Goal: Use online tool/utility: Utilize a website feature to perform a specific function

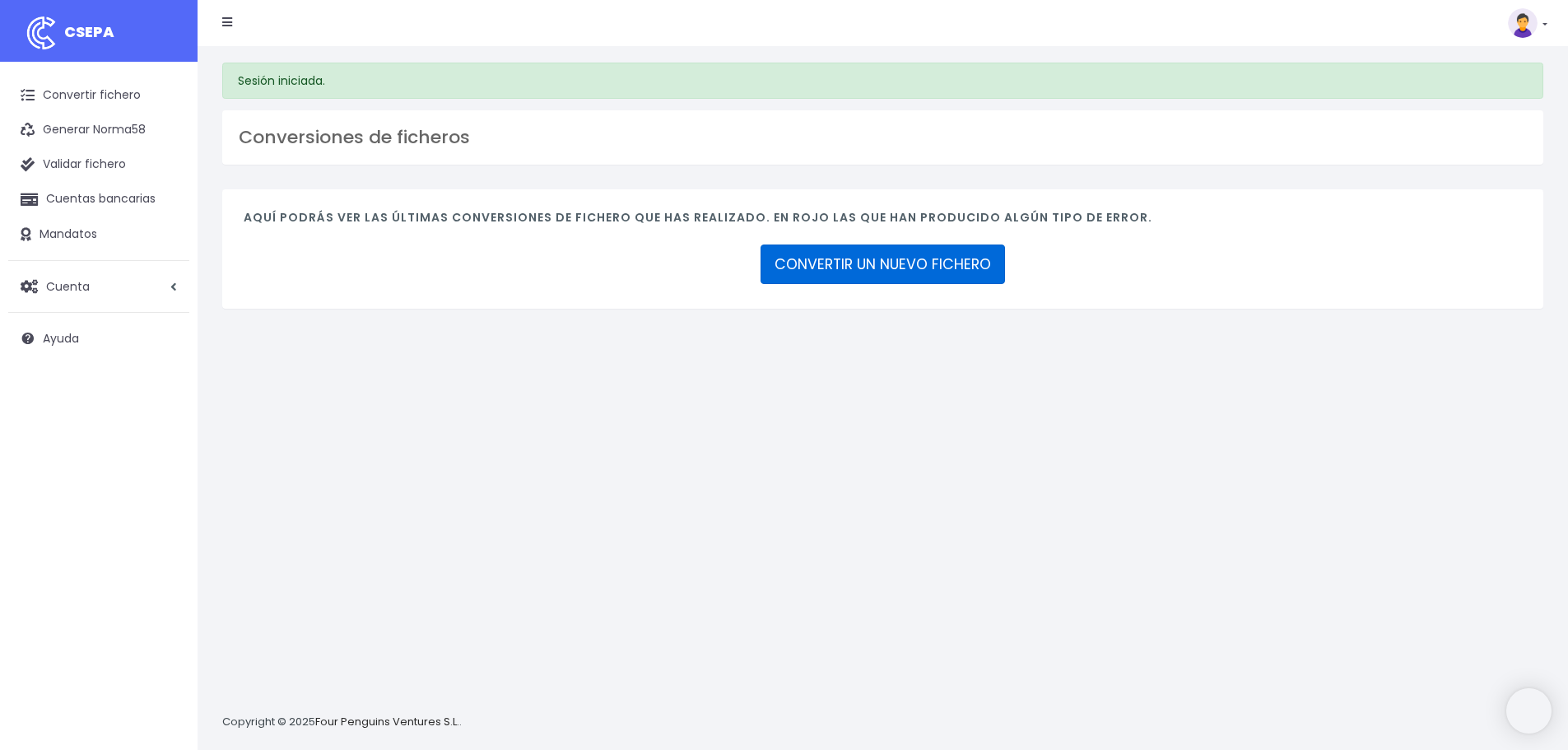
click at [921, 254] on link "CONVERTIR UN NUEVO FICHERO" at bounding box center [882, 264] width 245 height 39
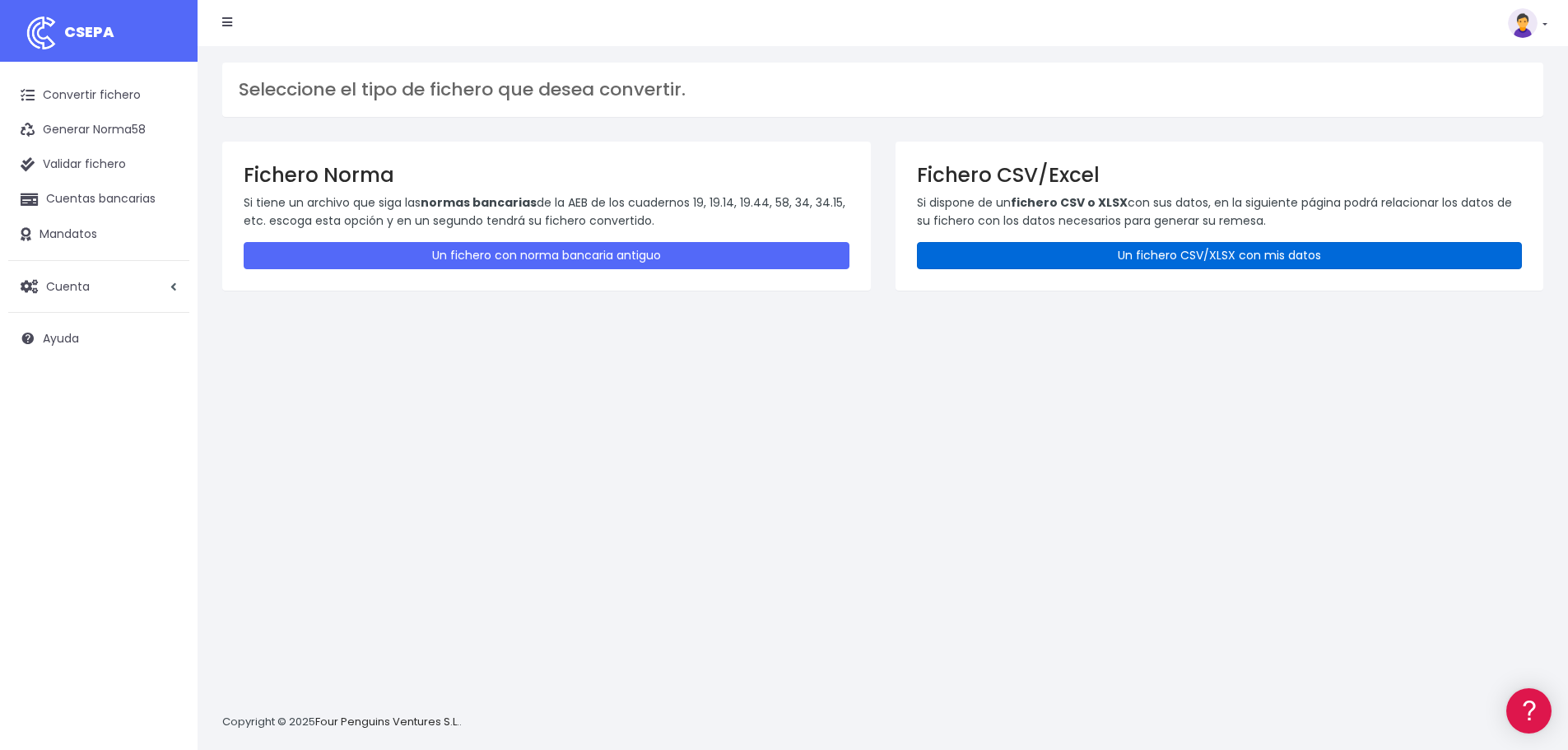
click at [994, 266] on link "Un fichero CSV/XLSX con mis datos" at bounding box center [1219, 255] width 605 height 27
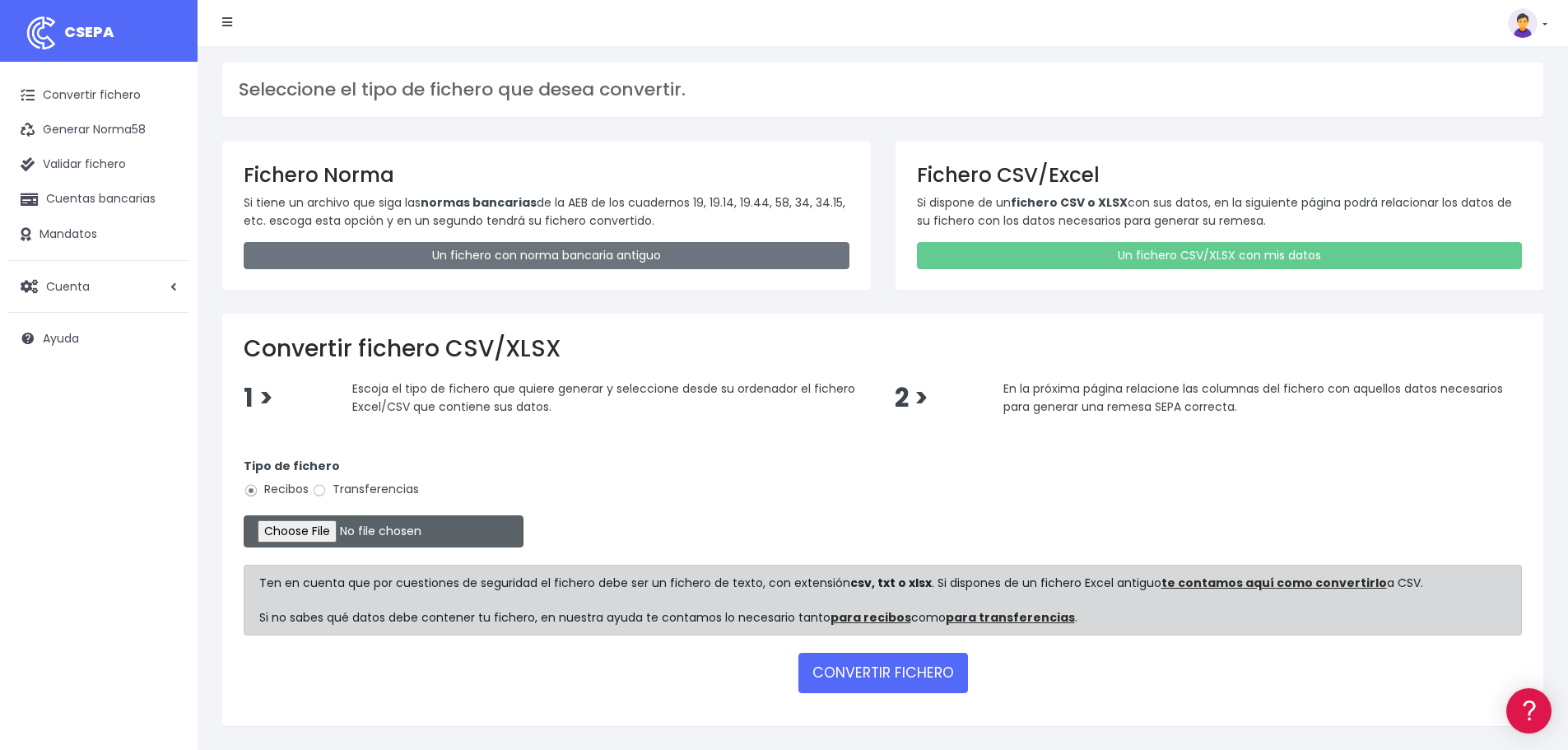
click at [329, 523] on input "file" at bounding box center [384, 531] width 280 height 32
type input "C:\fakepath\Remesa Cobros Confort 29082025.xlsx"
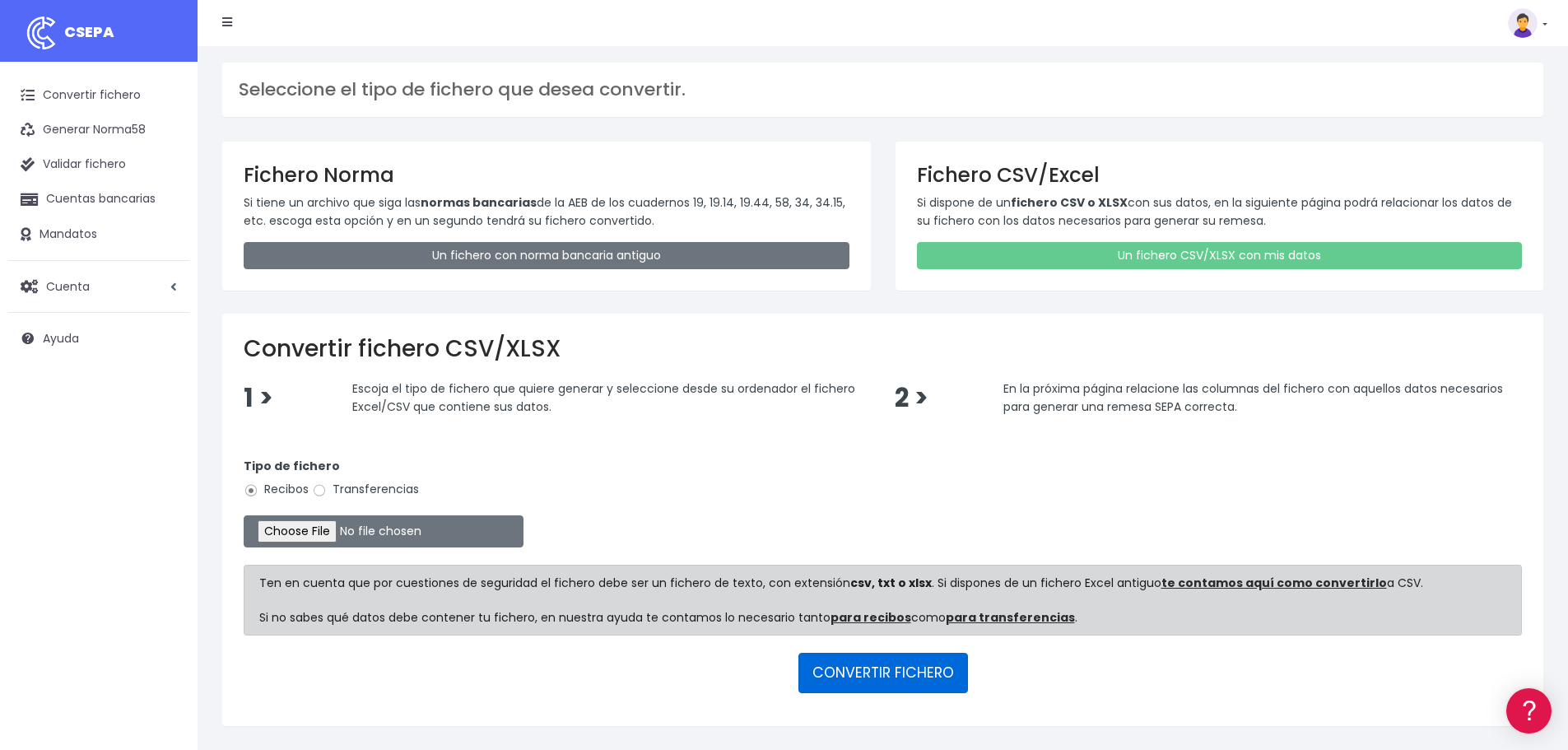
click at [808, 678] on button "CONVERTIR FICHERO" at bounding box center [883, 672] width 169 height 39
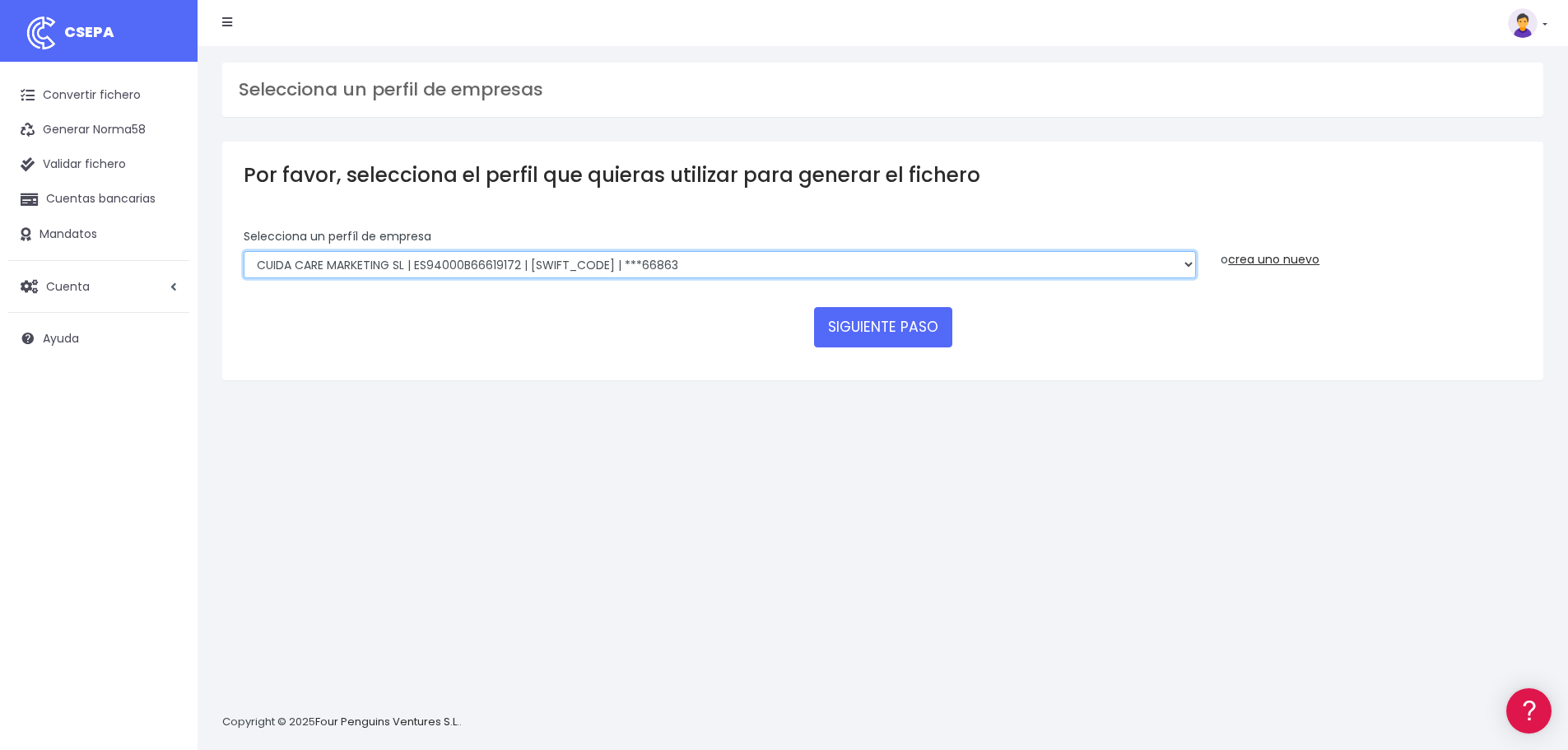
click at [724, 256] on select "Felizvita 2014 SL | ES04000B86993896 | CAIXESBBXXX | ***80224 CUIDA CARE MARKET…" at bounding box center [720, 265] width 953 height 28
click at [244, 251] on select "Felizvita 2014 SL | ES04000B86993896 | CAIXESBBXXX | ***80224 CUIDA CARE MARKET…" at bounding box center [720, 265] width 953 height 28
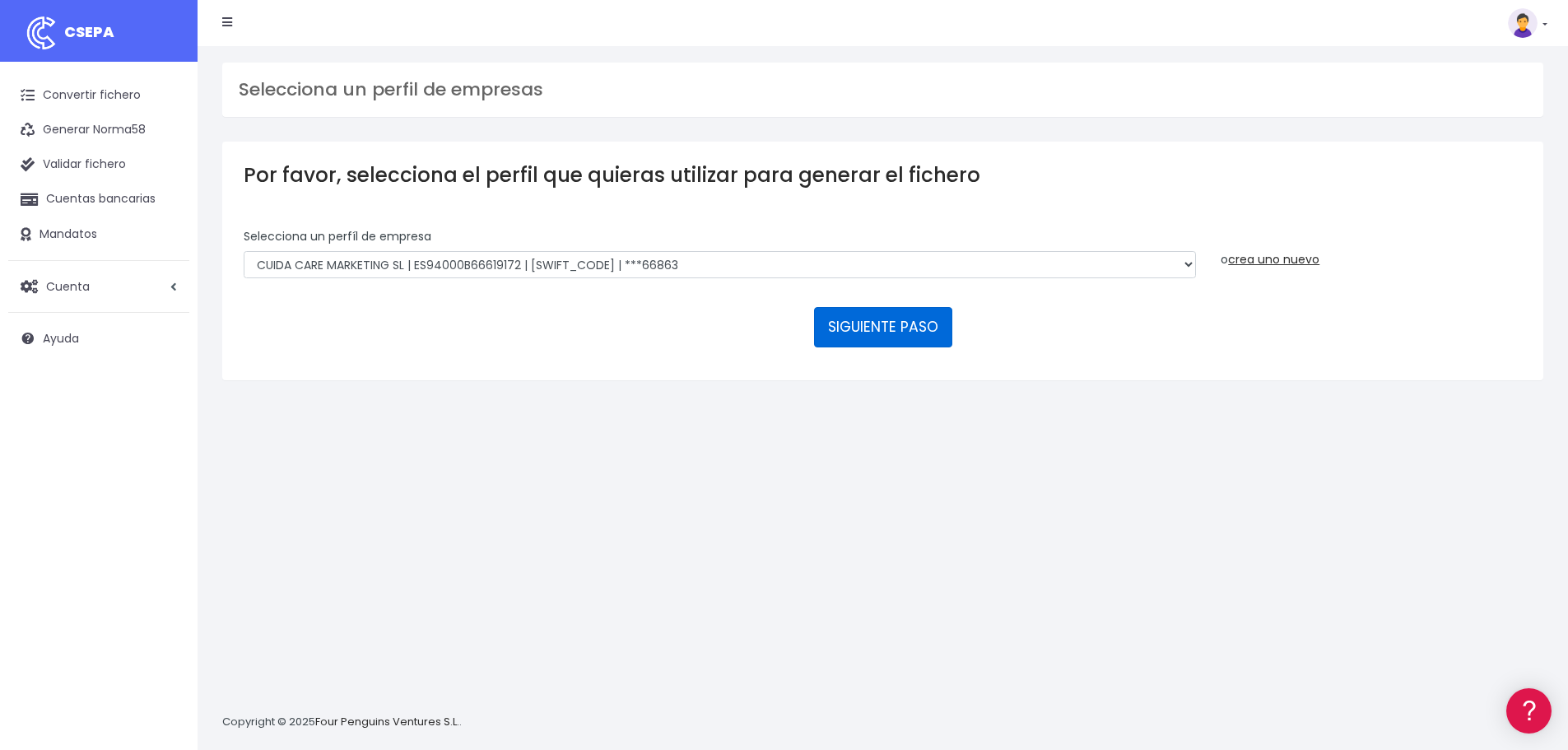
click at [915, 320] on button "SIGUIENTE PASO" at bounding box center [883, 326] width 138 height 39
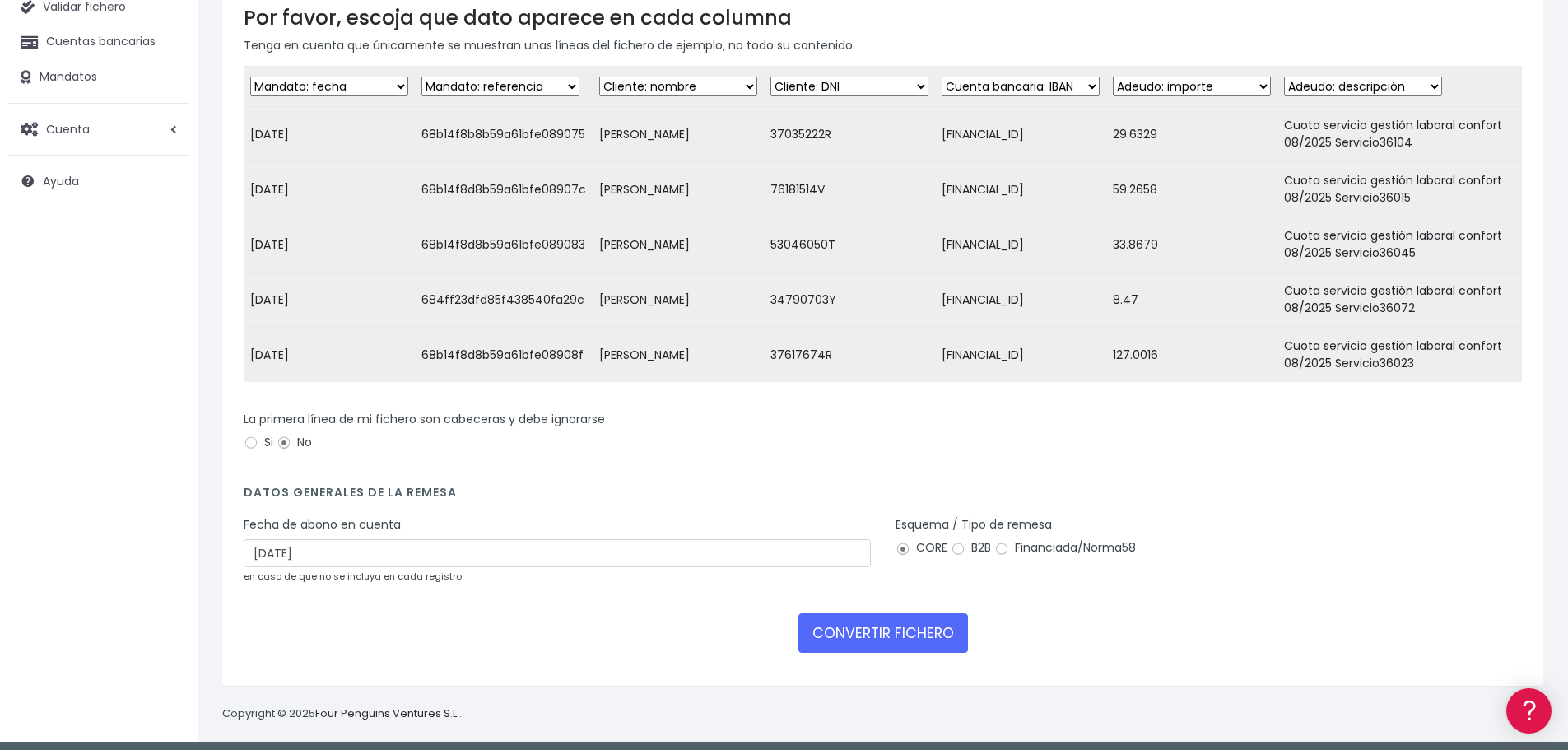
scroll to position [165, 0]
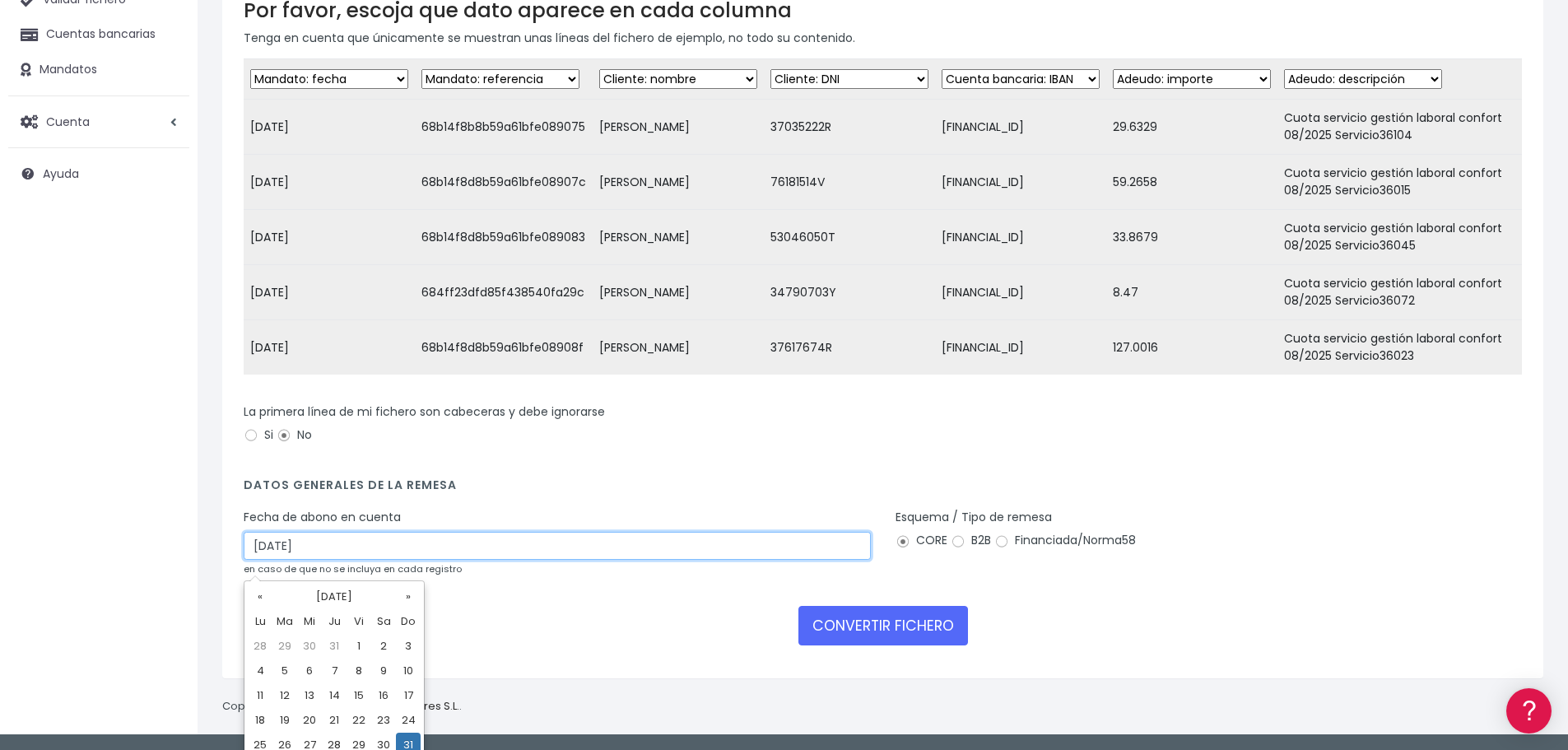
click at [396, 556] on input "[DATE]" at bounding box center [557, 545] width 627 height 28
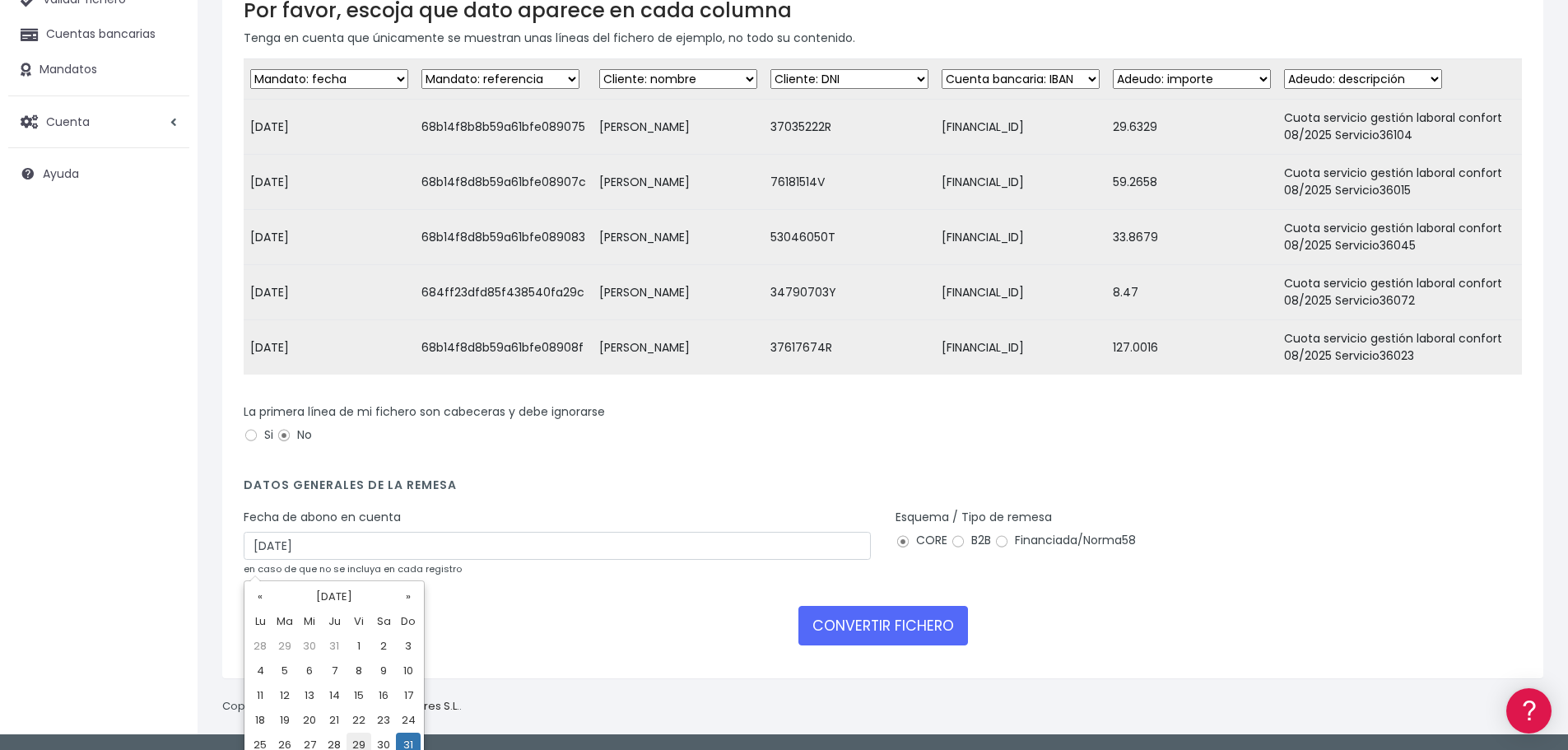
click at [358, 740] on td "29" at bounding box center [358, 745] width 25 height 25
type input "29/08/2025"
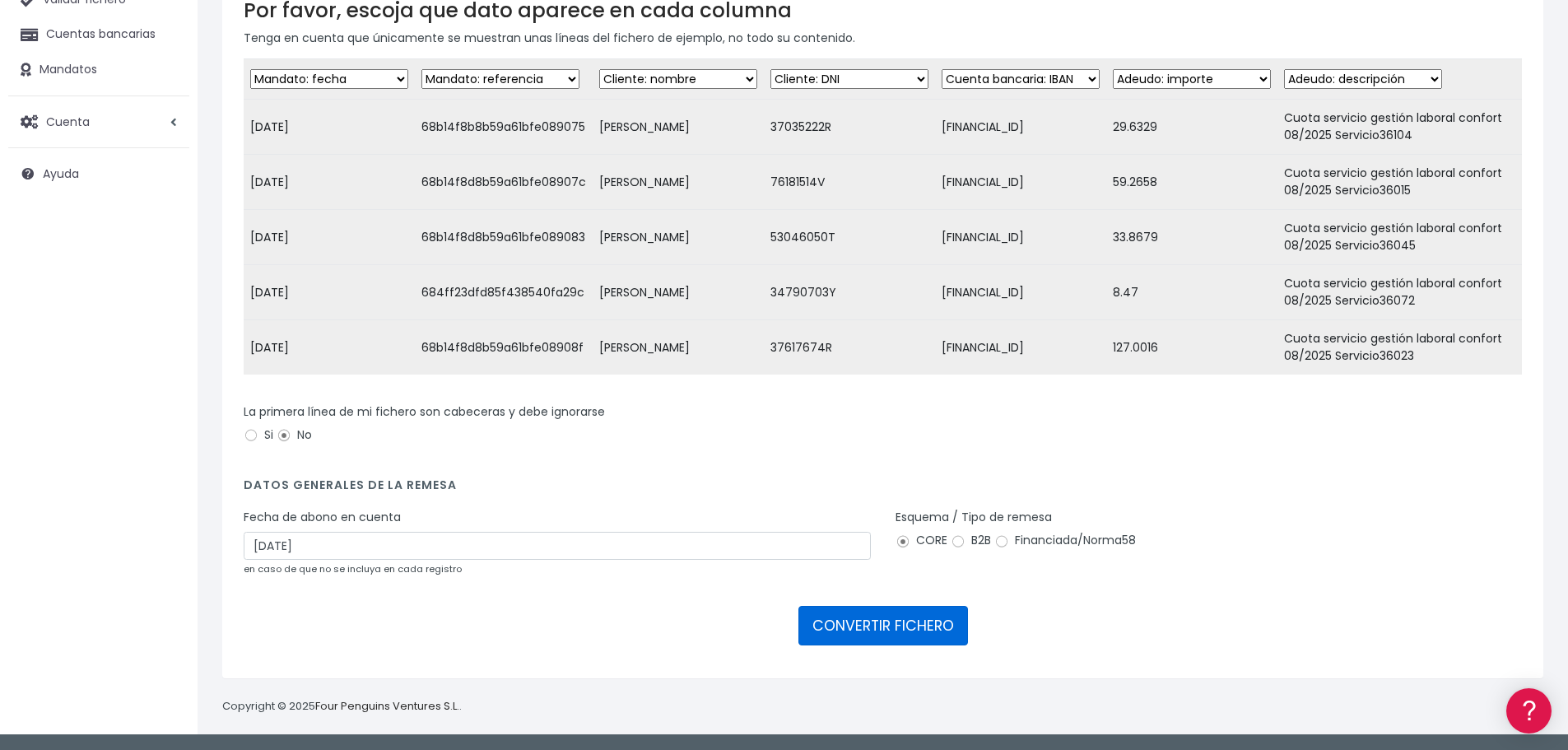
click at [892, 633] on button "CONVERTIR FICHERO" at bounding box center [883, 625] width 169 height 39
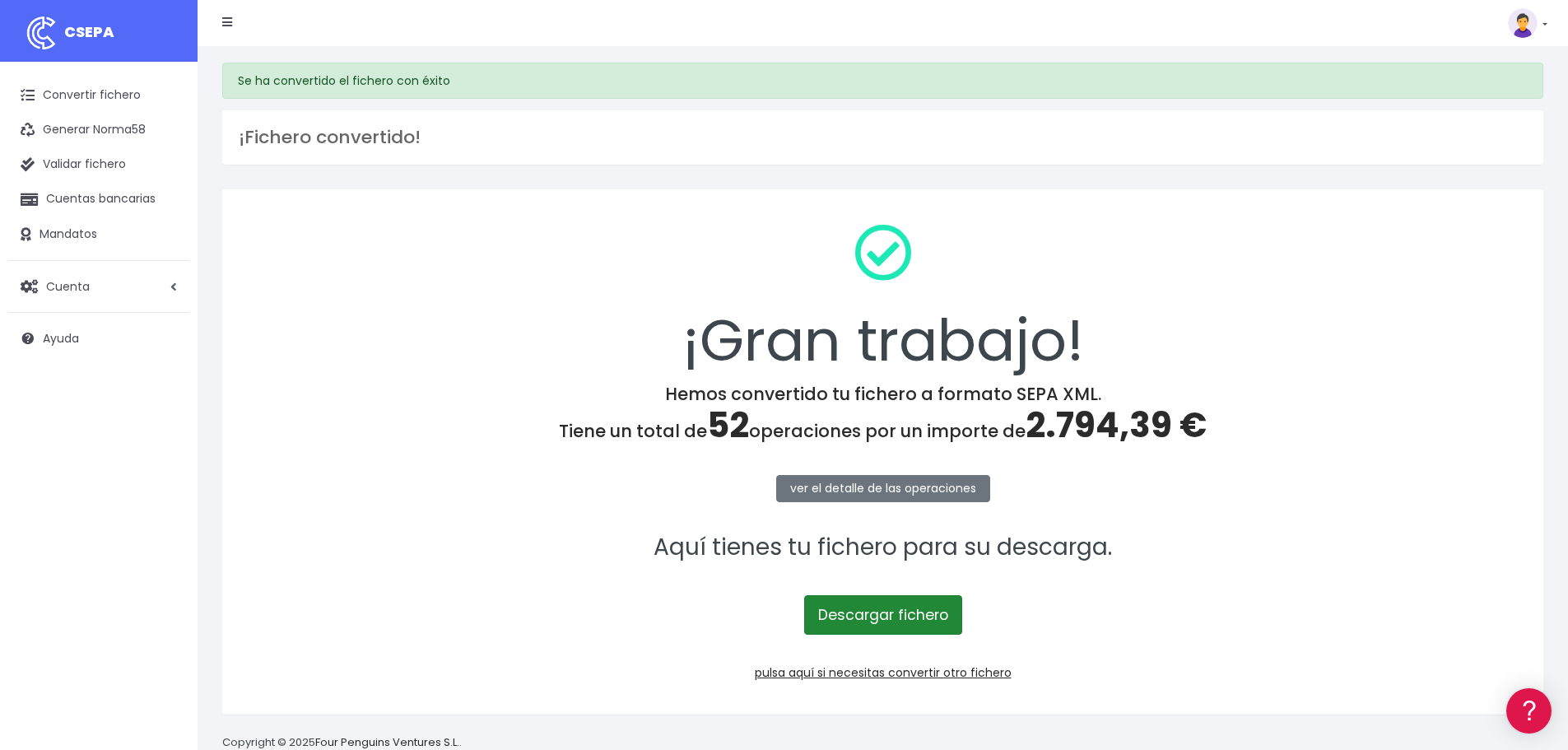
click at [909, 619] on link "Descargar fichero" at bounding box center [883, 614] width 158 height 39
